Goal: Find specific page/section: Find specific page/section

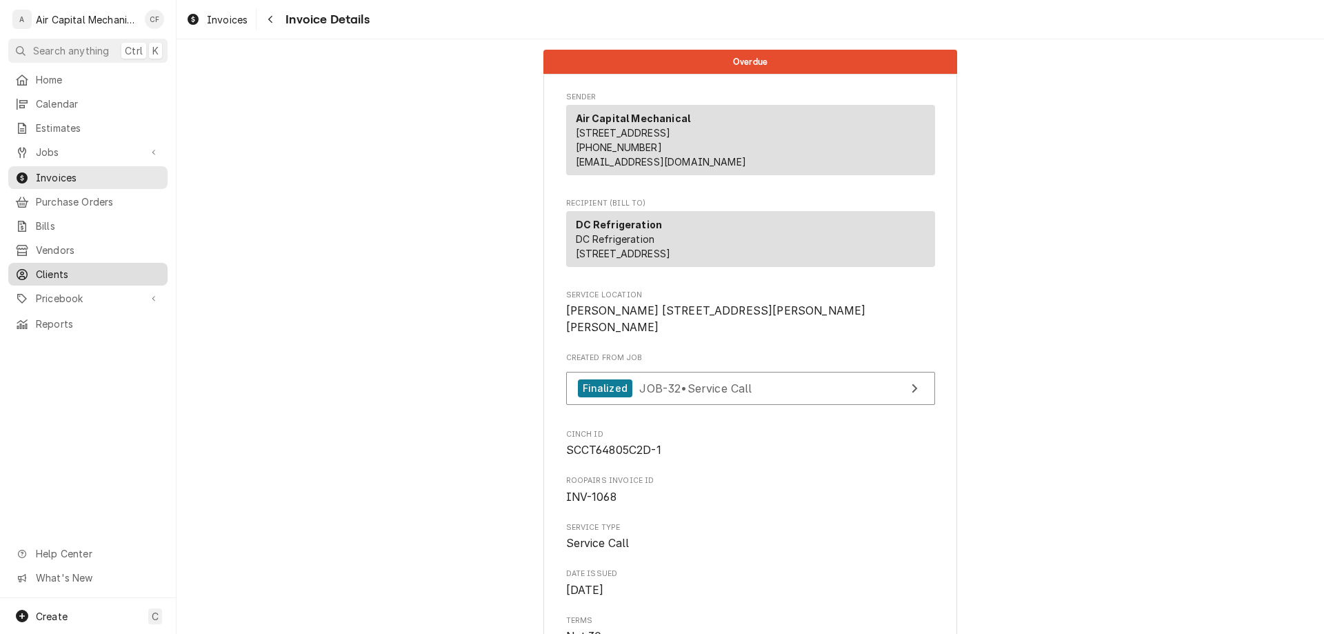
click at [68, 268] on span "Clients" at bounding box center [98, 274] width 125 height 14
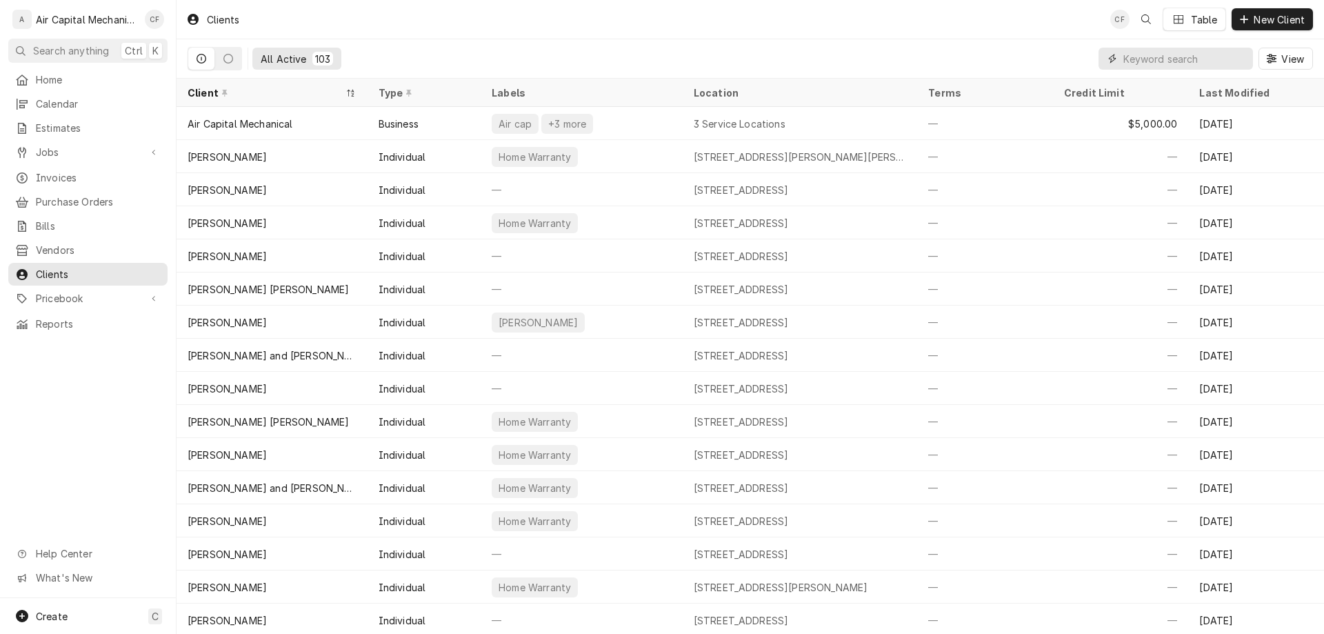
click at [1203, 60] on input "Dynamic Content Wrapper" at bounding box center [1184, 59] width 123 height 22
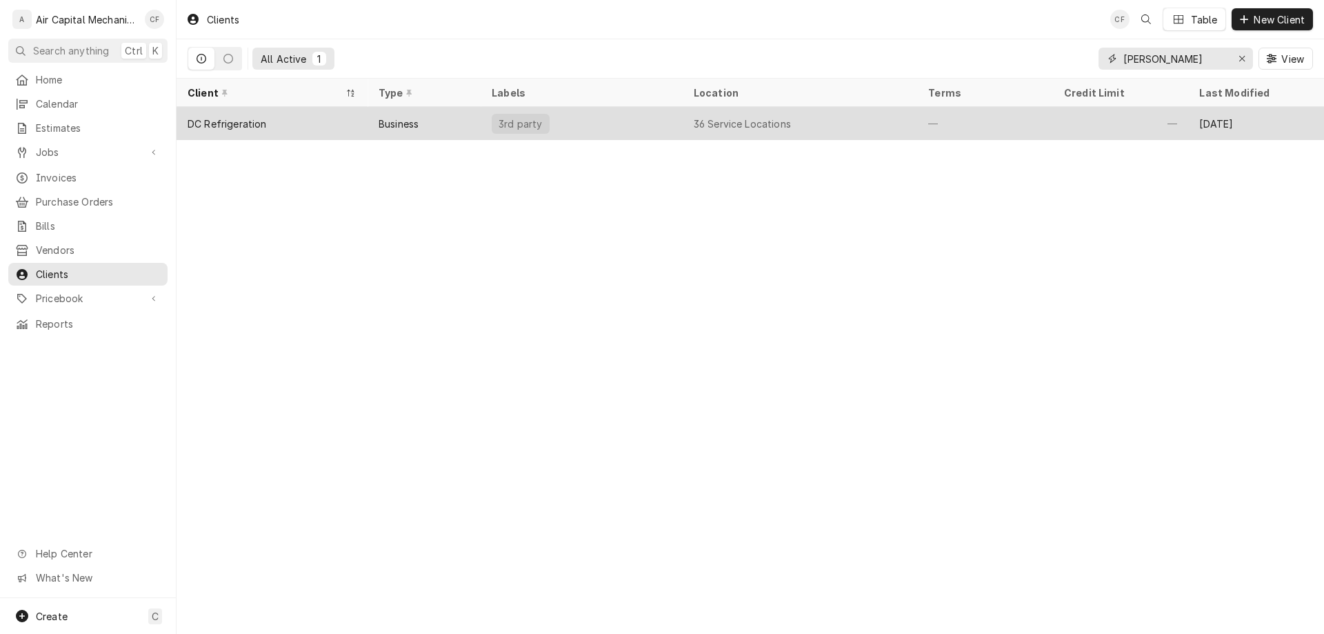
type input "thurman"
click at [809, 121] on div "36 Service Locations" at bounding box center [800, 123] width 235 height 33
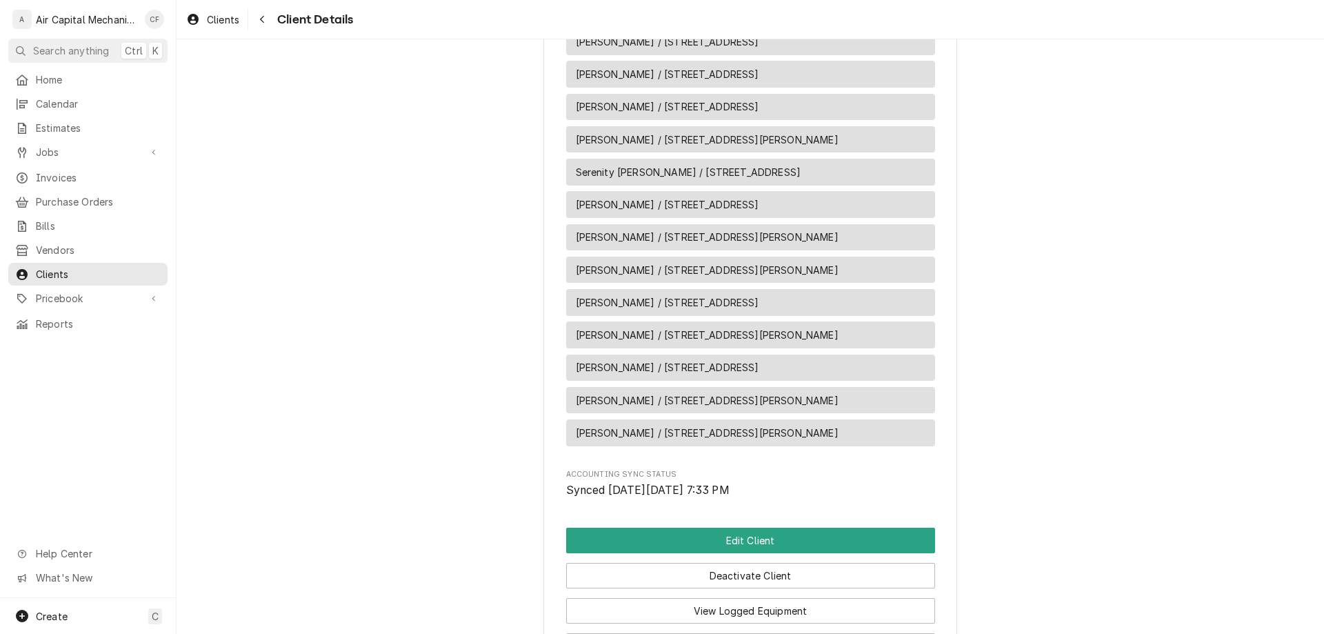
scroll to position [1451, 0]
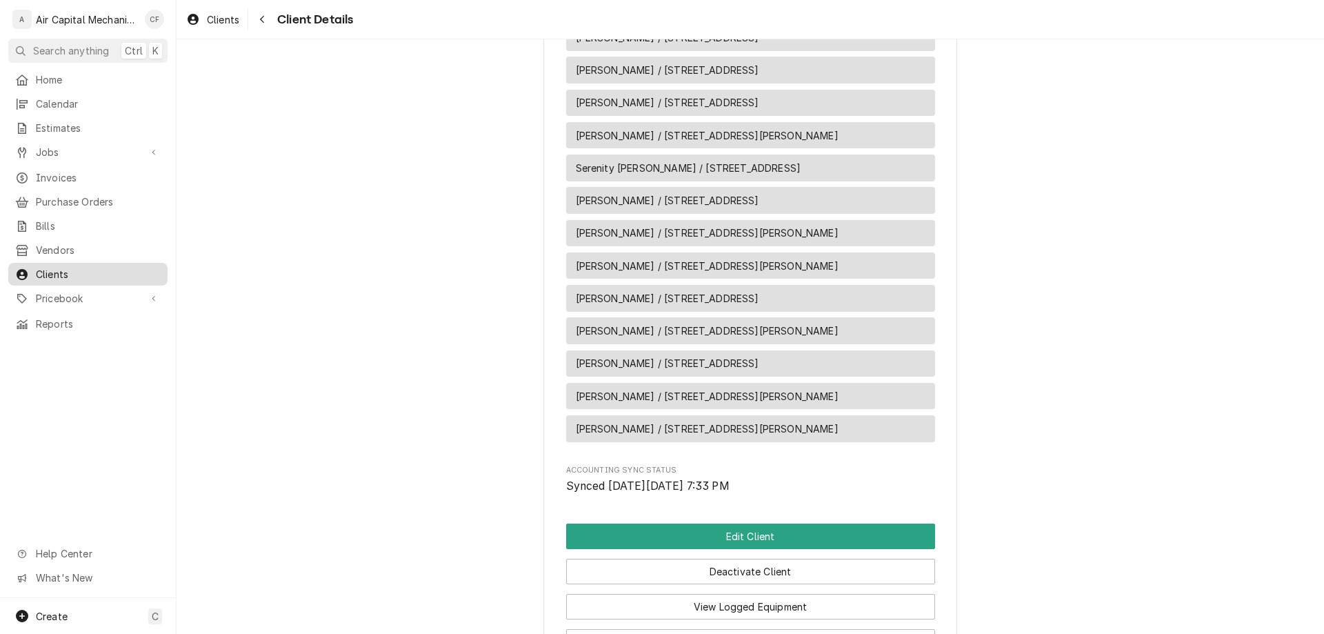
click at [83, 272] on span "Clients" at bounding box center [98, 274] width 125 height 14
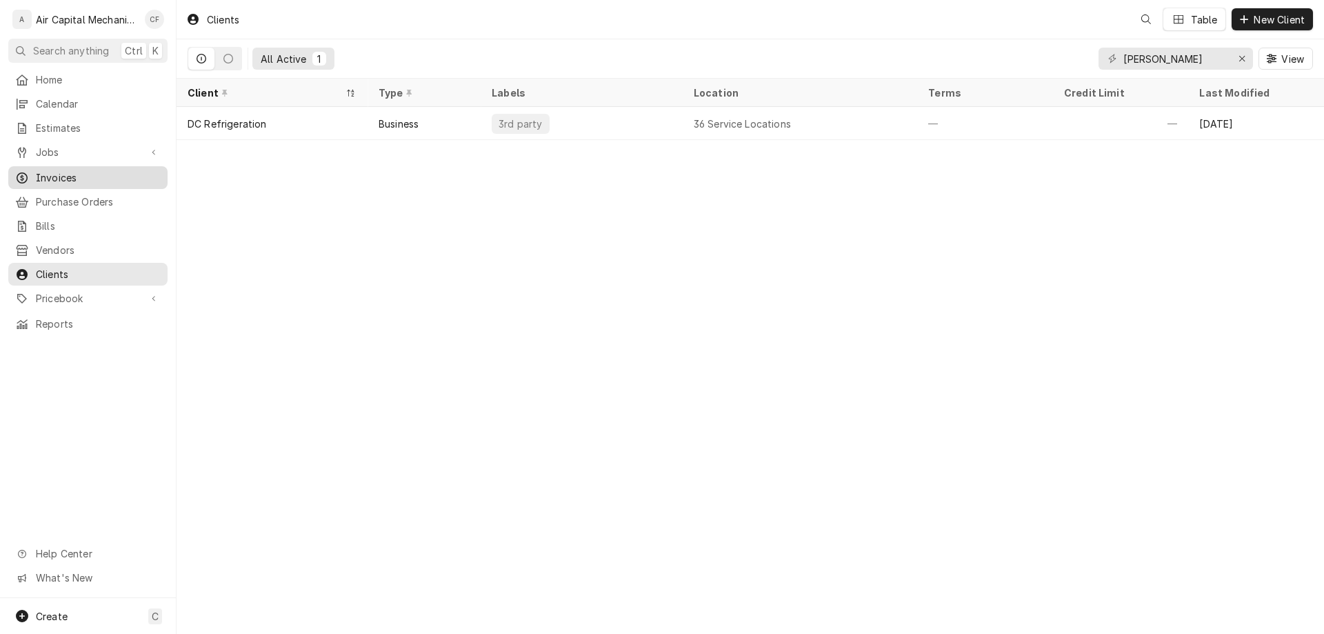
click at [46, 173] on span "Invoices" at bounding box center [98, 177] width 125 height 14
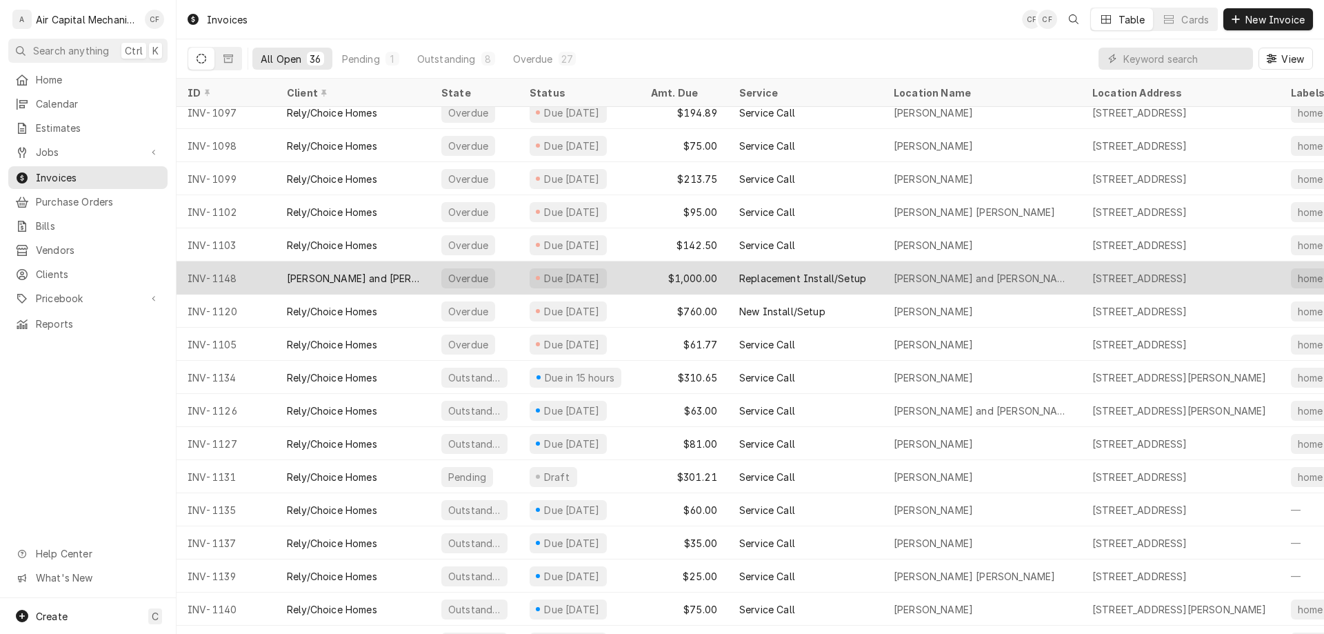
scroll to position [673, 0]
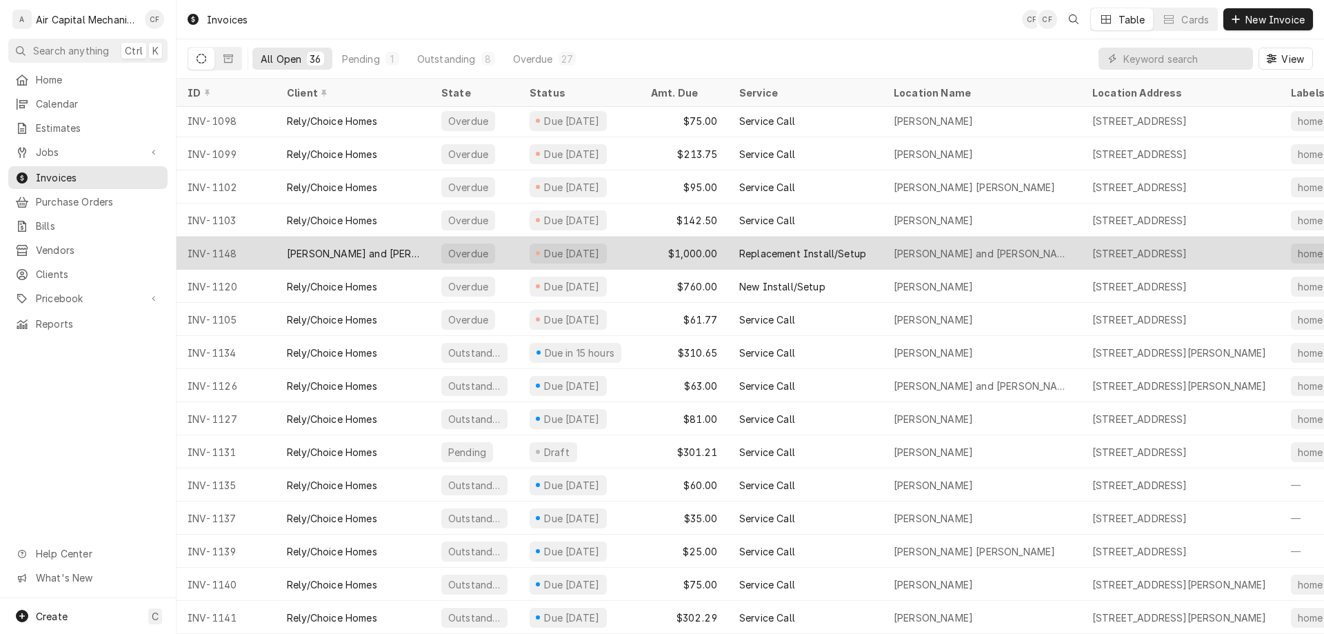
click at [378, 246] on div "[PERSON_NAME] and [PERSON_NAME]" at bounding box center [353, 253] width 132 height 14
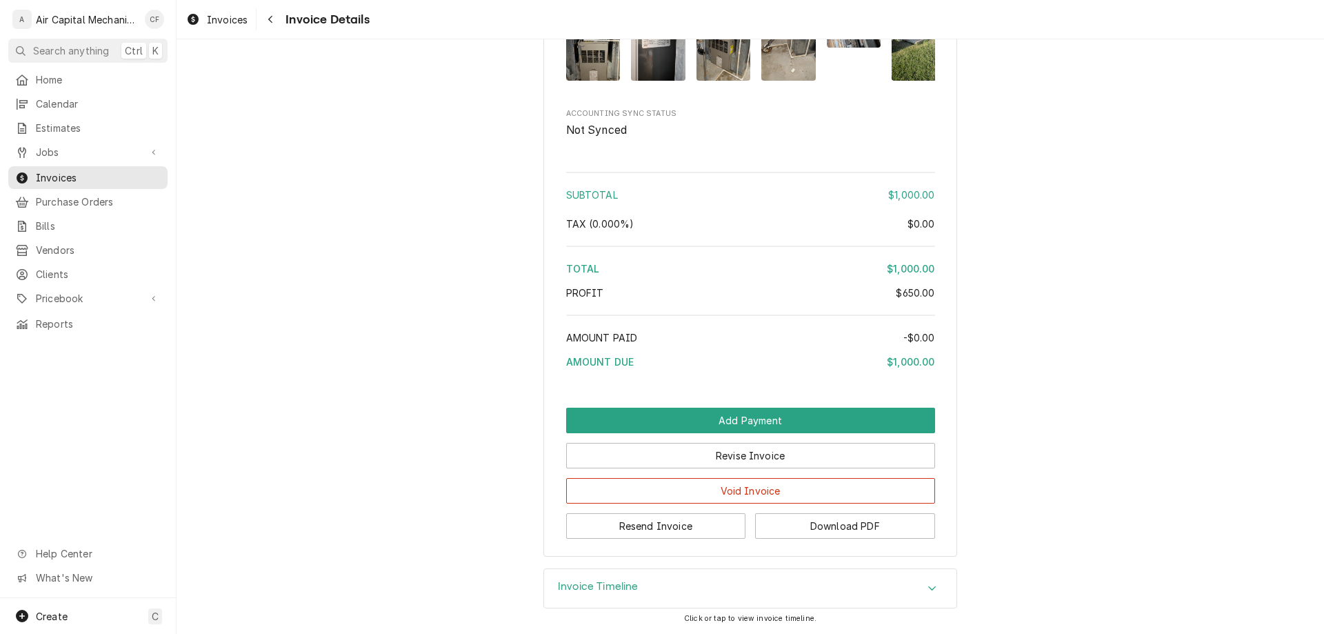
scroll to position [1786, 0]
click at [776, 523] on button "Download PDF" at bounding box center [845, 526] width 180 height 26
click at [112, 267] on span "Clients" at bounding box center [98, 274] width 125 height 14
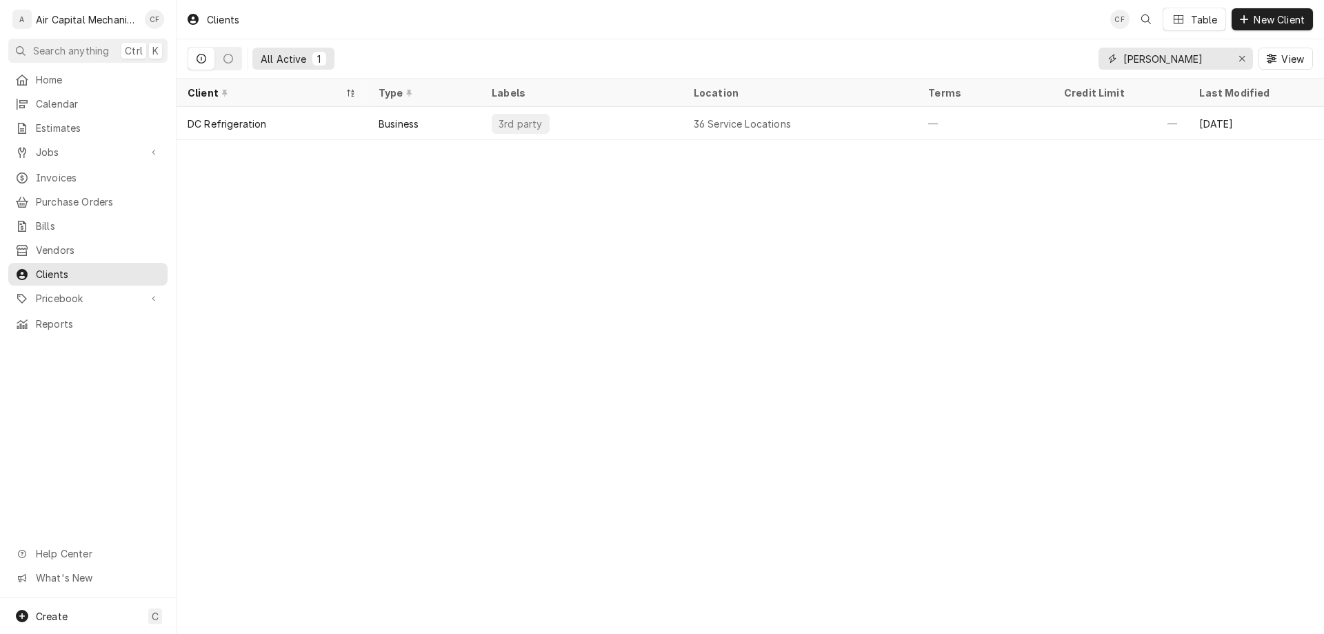
click at [1159, 61] on input "thurman" at bounding box center [1174, 59] width 103 height 22
type input "burgess"
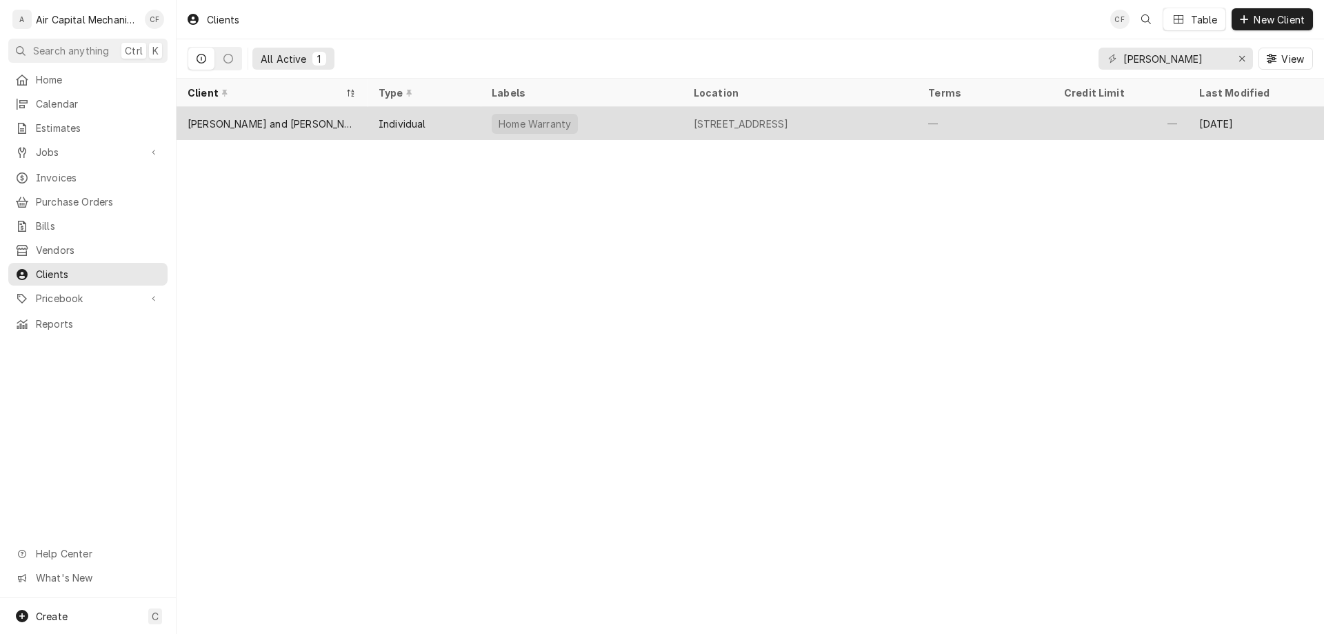
click at [884, 109] on div "8103 E Champions Ct, Wichita, KS 67226" at bounding box center [800, 123] width 235 height 33
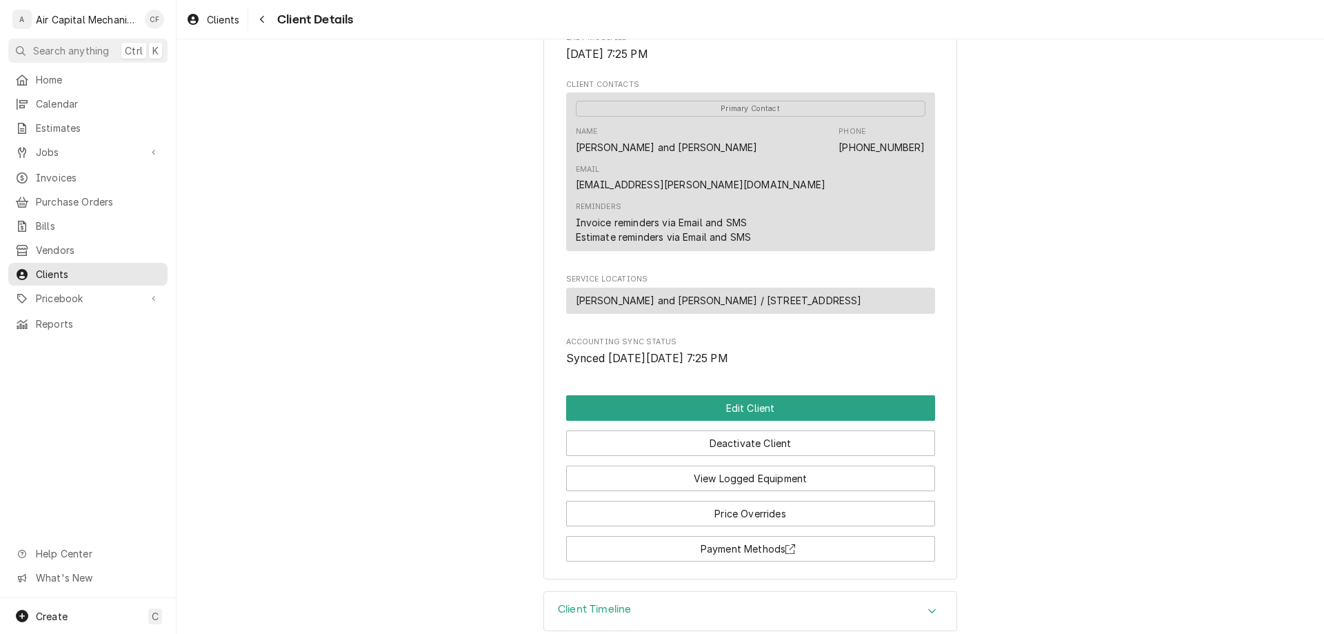
scroll to position [477, 0]
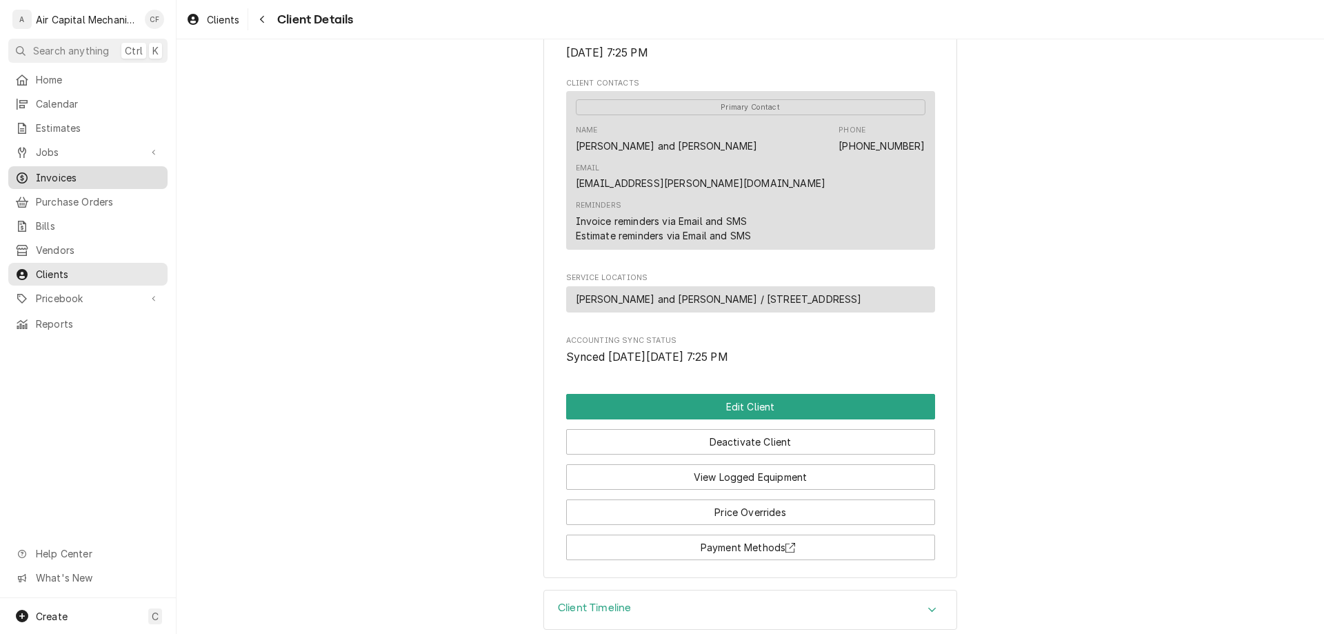
click at [56, 166] on link "Invoices" at bounding box center [87, 177] width 159 height 23
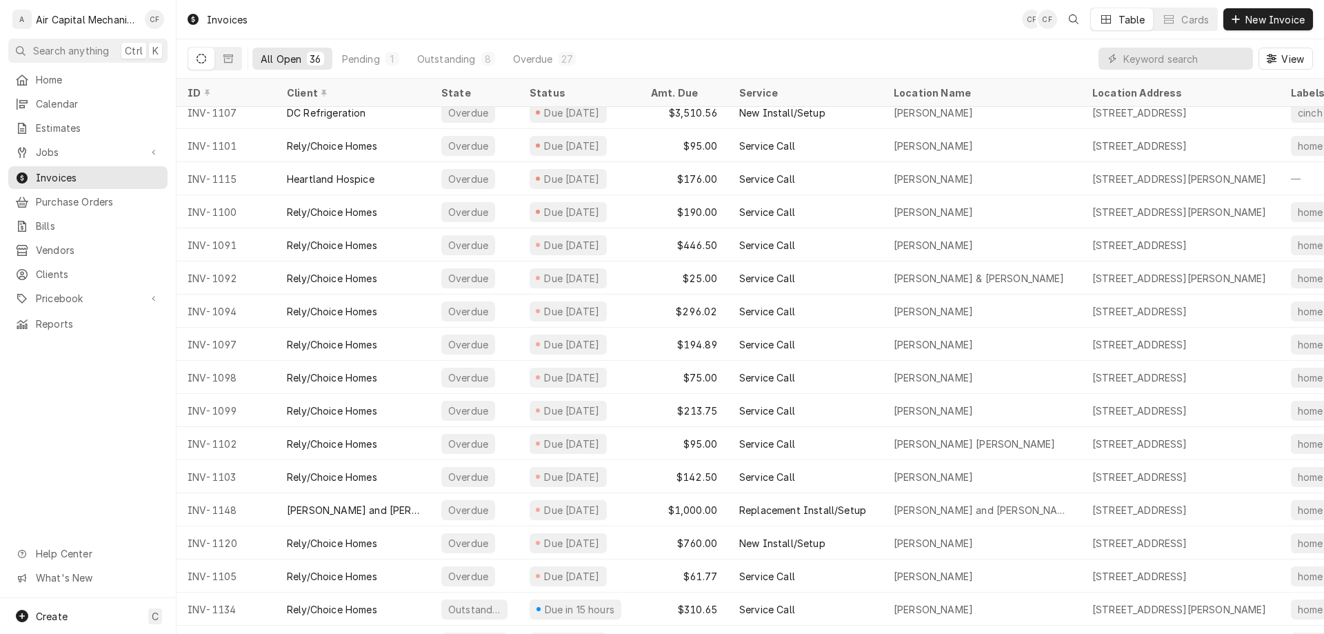
scroll to position [507, 0]
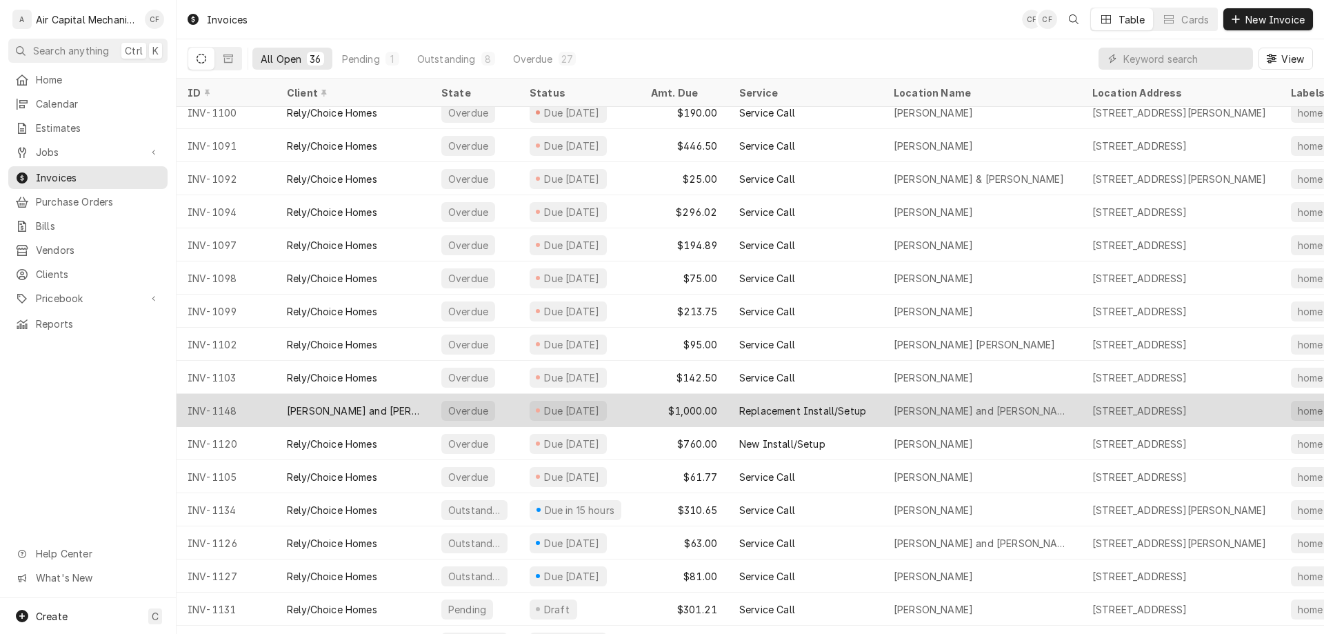
click at [362, 407] on div "[PERSON_NAME] and [PERSON_NAME]" at bounding box center [353, 410] width 132 height 14
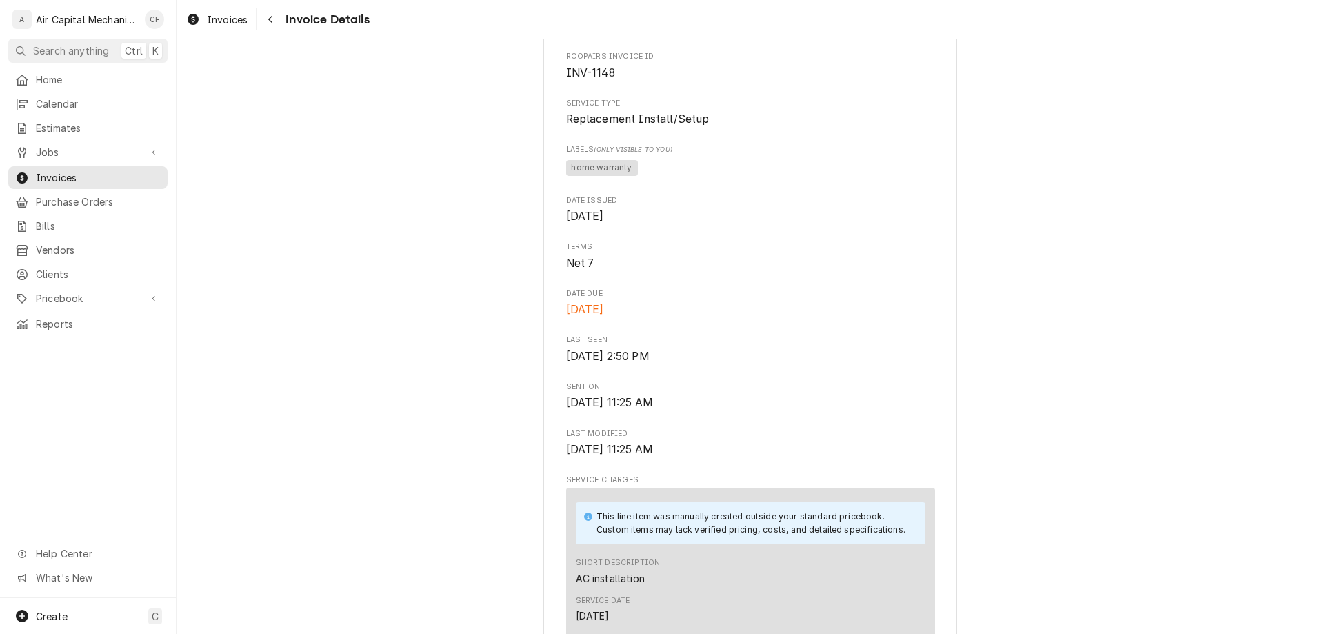
scroll to position [1786, 0]
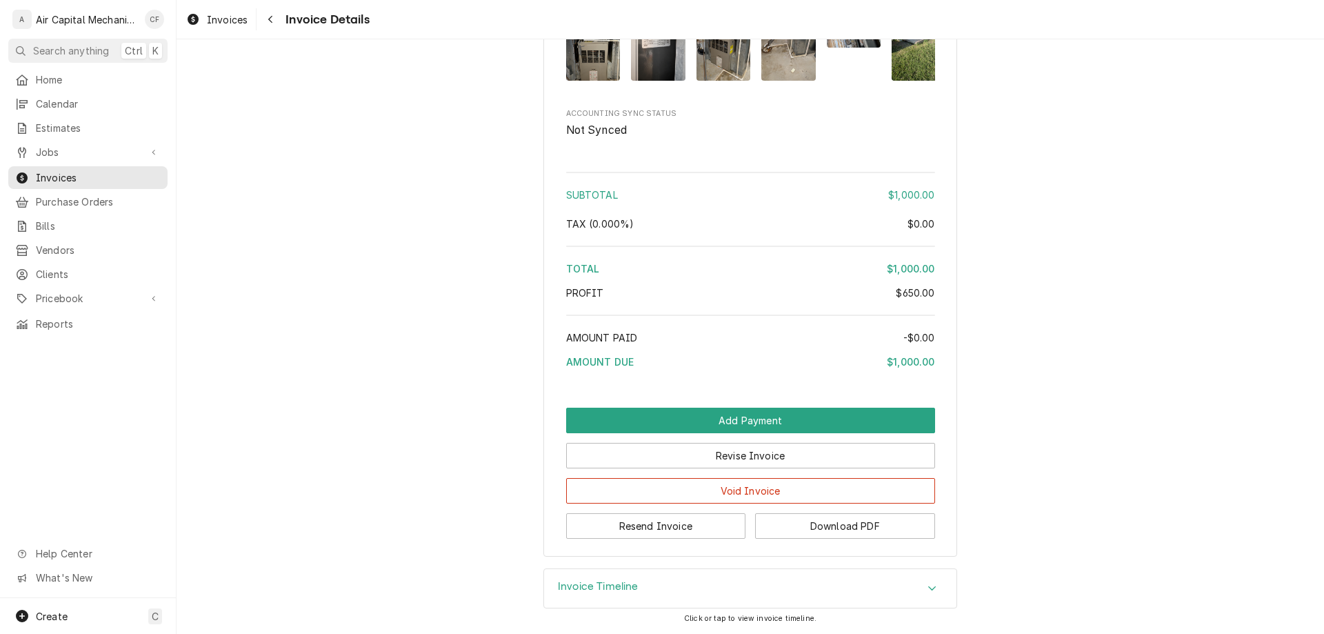
click at [684, 583] on div "Invoice Timeline" at bounding box center [750, 588] width 412 height 39
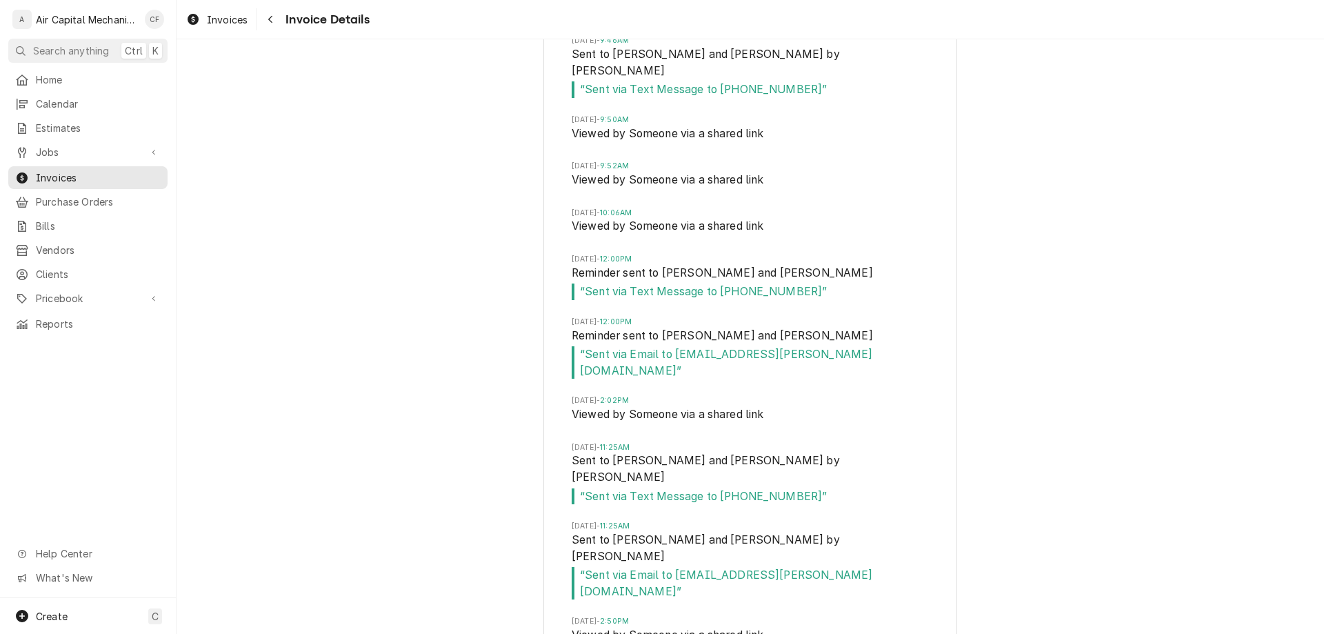
scroll to position [2676, 0]
drag, startPoint x: 573, startPoint y: 577, endPoint x: 684, endPoint y: 576, distance: 111.0
click at [684, 614] on span "Wed, Sep 10, 2025 - 2:50PM" at bounding box center [750, 619] width 357 height 11
click at [565, 574] on div "Fri, Aug 29, 2025 - 1:26PM Drafted by Charles Faure Fri, Aug 29, 2025 - 1:27PM …" at bounding box center [750, 161] width 412 height 998
drag, startPoint x: 565, startPoint y: 404, endPoint x: 643, endPoint y: 403, distance: 78.6
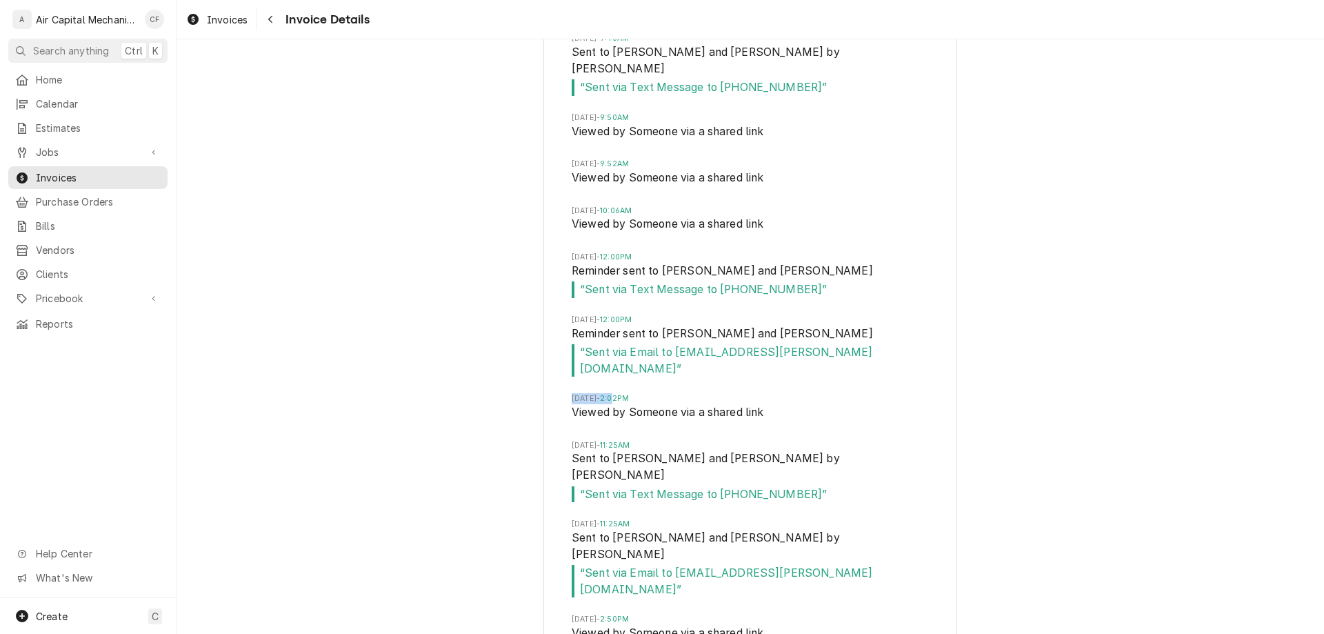
click at [643, 403] on div "Fri, Aug 29, 2025 - 1:26PM Drafted by Charles Faure Fri, Aug 29, 2025 - 1:27PM …" at bounding box center [750, 161] width 412 height 998
click at [572, 625] on span "Viewed by Someone via a shared link" at bounding box center [750, 634] width 357 height 19
click at [620, 419] on span "Viewed by Someone via a shared link" at bounding box center [750, 413] width 357 height 19
click at [92, 276] on link "Clients" at bounding box center [87, 274] width 159 height 23
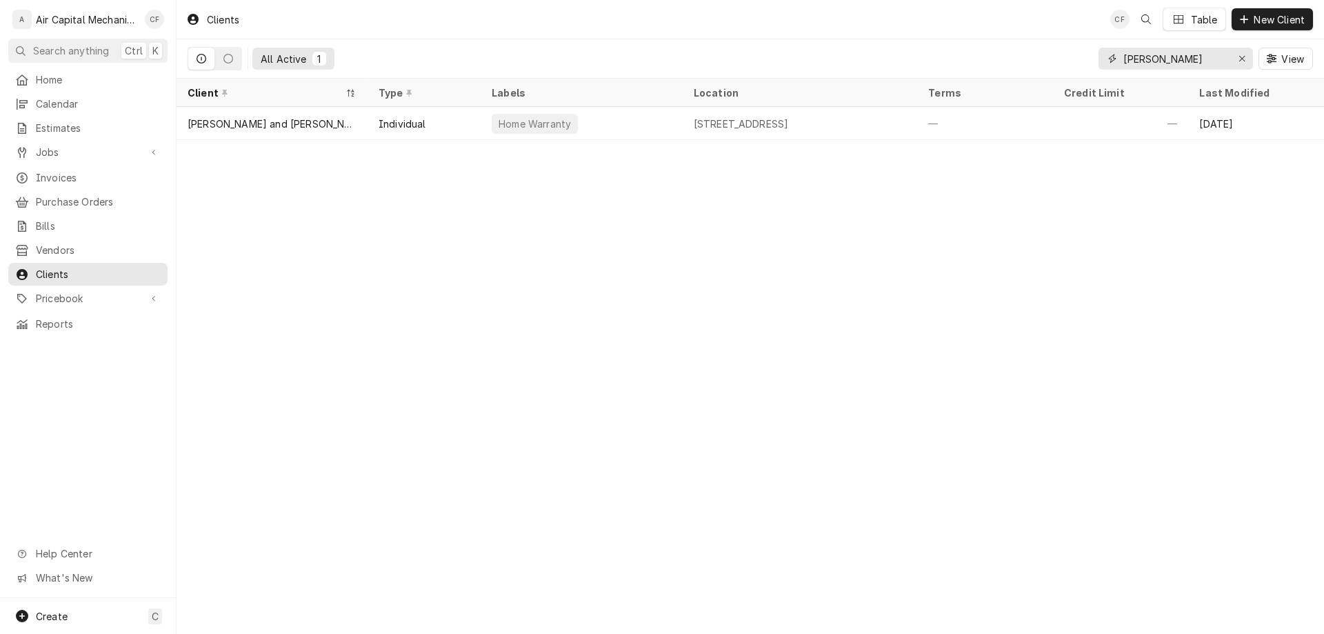
click at [1158, 52] on input "[PERSON_NAME]" at bounding box center [1174, 59] width 103 height 22
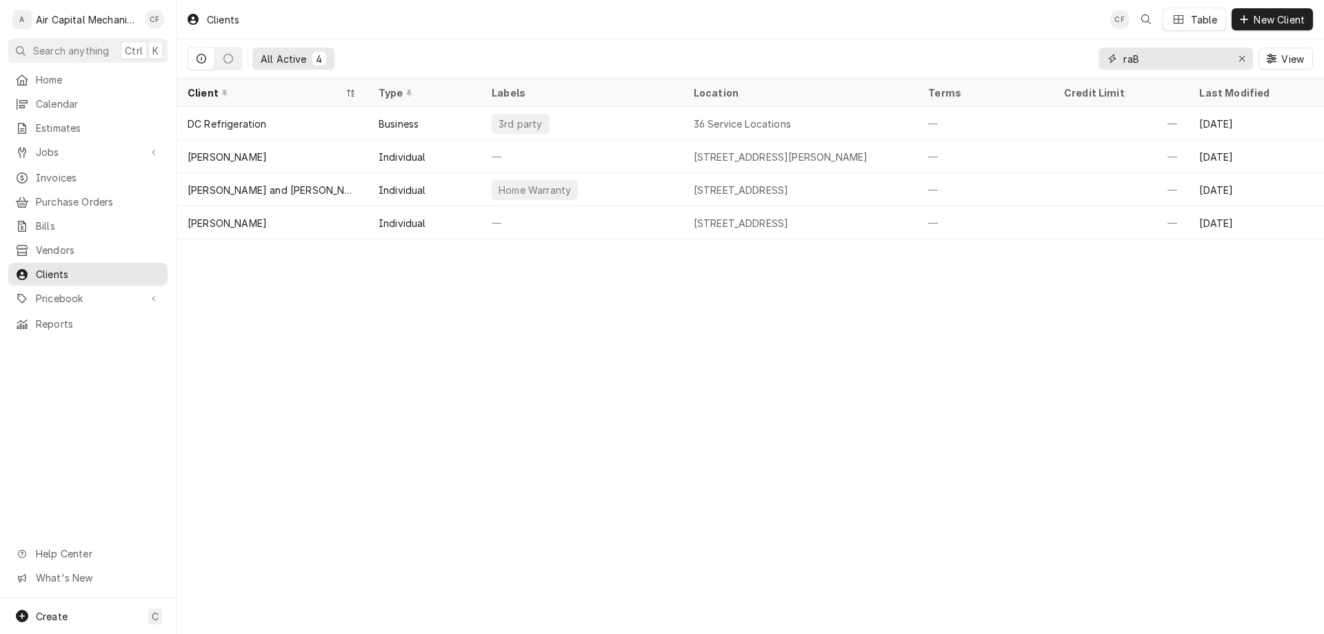
type input "raB"
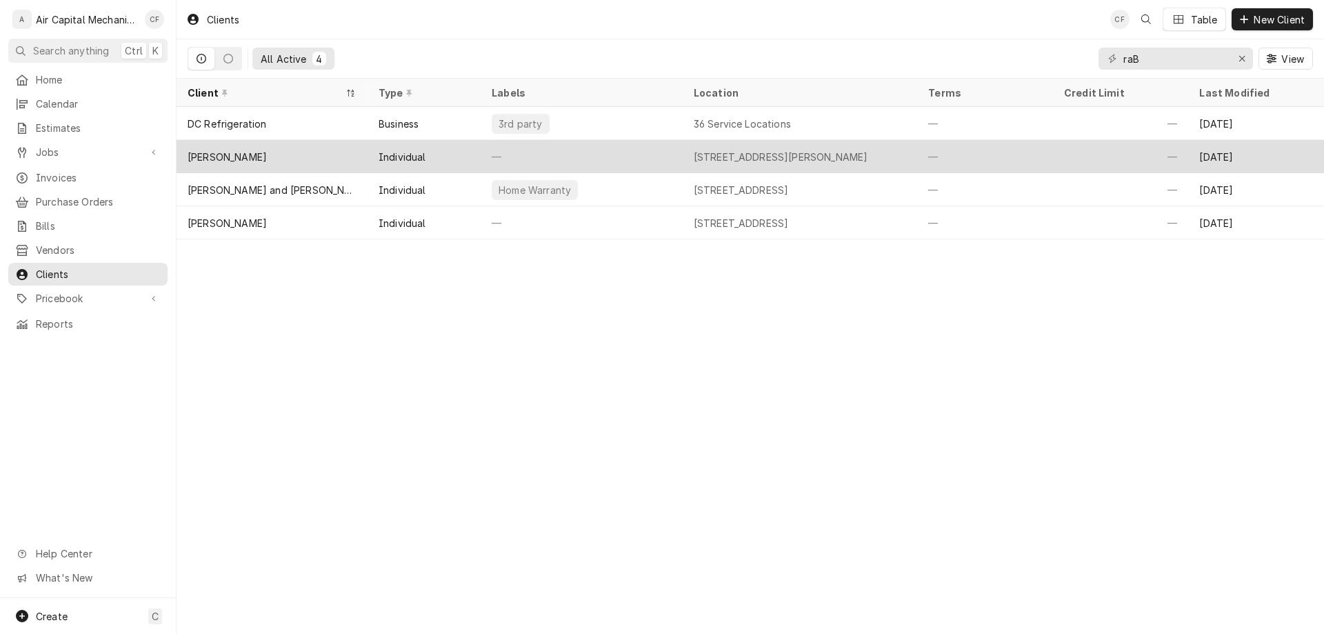
click at [754, 152] on div "[STREET_ADDRESS][PERSON_NAME]" at bounding box center [781, 157] width 174 height 14
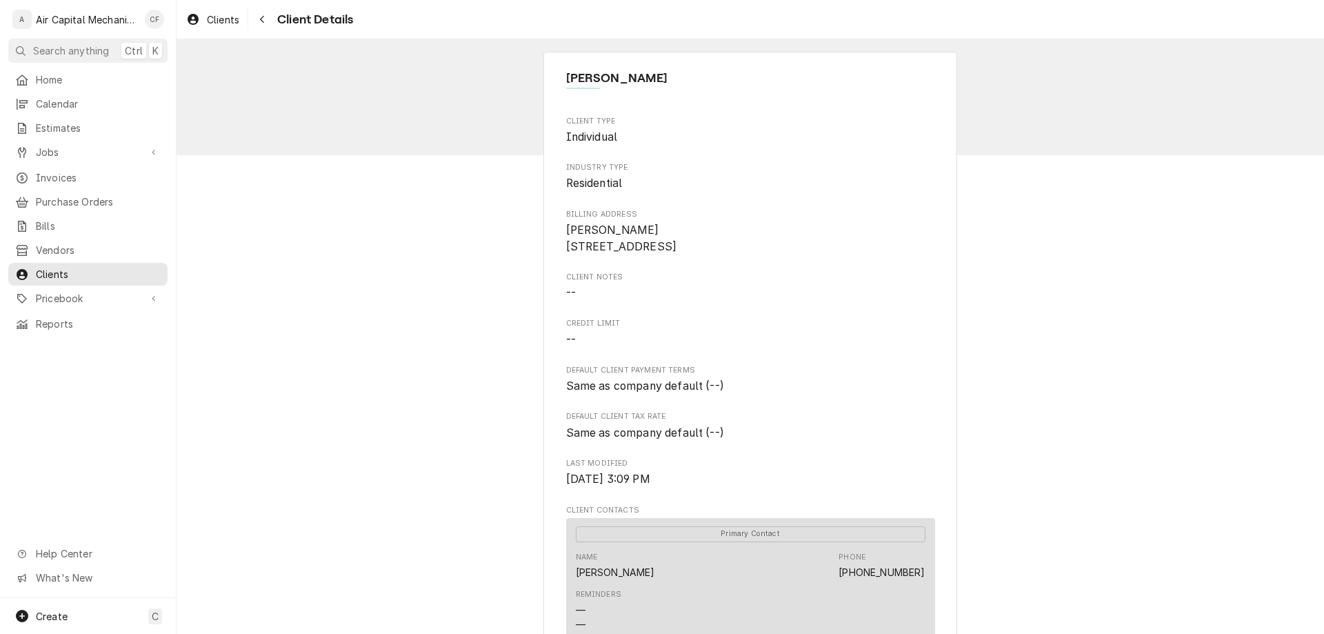
drag, startPoint x: 660, startPoint y: 247, endPoint x: 563, endPoint y: 247, distance: 97.9
click at [566, 247] on span "[PERSON_NAME] [STREET_ADDRESS]" at bounding box center [750, 238] width 369 height 32
